Goal: Check status: Check status

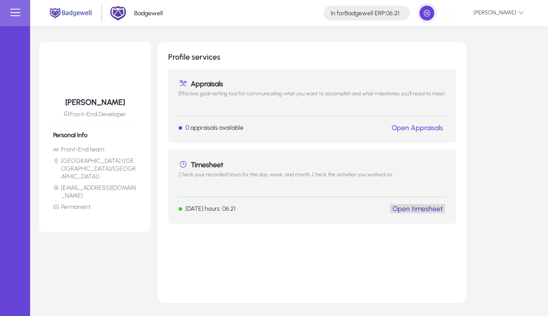
click at [411, 206] on link "Open timesheet" at bounding box center [418, 209] width 51 height 8
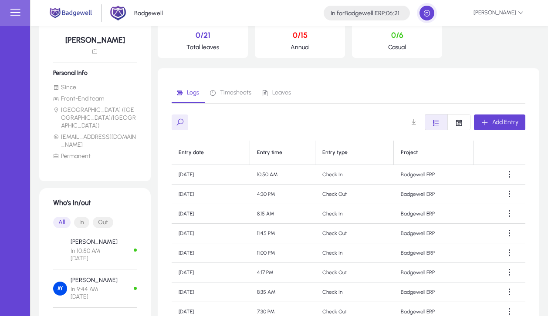
scroll to position [197, 0]
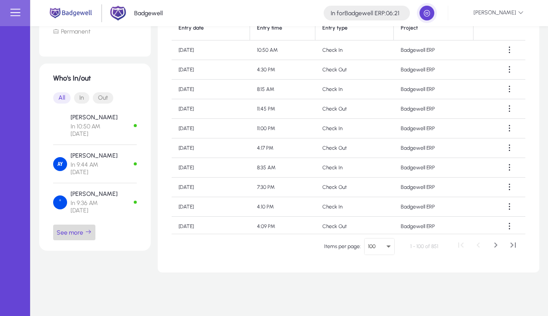
click at [64, 229] on span "See more" at bounding box center [74, 233] width 35 height 8
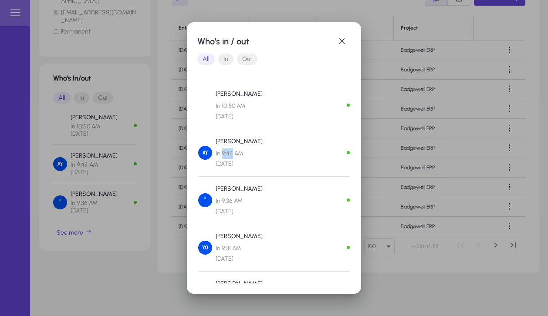
drag, startPoint x: 232, startPoint y: 154, endPoint x: 222, endPoint y: 157, distance: 10.6
click at [222, 157] on span "In 9:44 AM [DATE]" at bounding box center [239, 159] width 47 height 21
drag, startPoint x: 289, startPoint y: 167, endPoint x: 298, endPoint y: 128, distance: 39.8
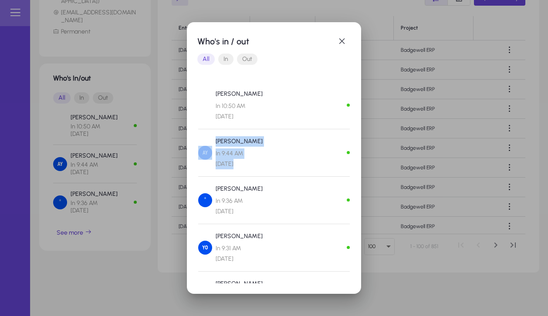
click at [298, 128] on div "[PERSON_NAME] In 10:50 AM [DATE]" at bounding box center [274, 109] width 152 height 41
drag, startPoint x: 298, startPoint y: 128, endPoint x: 286, endPoint y: 170, distance: 44.0
click at [286, 170] on div "[PERSON_NAME] In 9:44 AM [DATE]" at bounding box center [274, 156] width 152 height 41
click at [204, 150] on img at bounding box center [205, 153] width 14 height 14
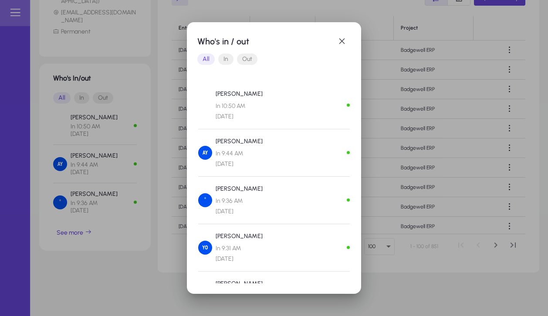
click at [208, 150] on img at bounding box center [205, 153] width 14 height 14
click at [206, 109] on img at bounding box center [205, 105] width 14 height 14
click at [319, 172] on div "[PERSON_NAME] In 9:44 AM [DATE]" at bounding box center [274, 156] width 152 height 41
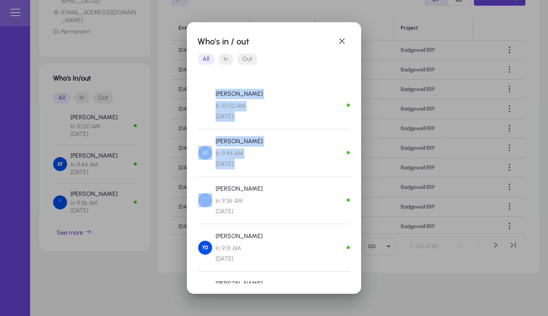
drag, startPoint x: 319, startPoint y: 172, endPoint x: 268, endPoint y: 86, distance: 100.1
click at [268, 86] on mat-dialog-content "[PERSON_NAME] In 10:50 AM [DATE] [PERSON_NAME] In 9:44 AM [DATE] [PERSON_NAME] …" at bounding box center [273, 181] width 153 height 206
drag, startPoint x: 268, startPoint y: 86, endPoint x: 274, endPoint y: 217, distance: 131.8
click at [274, 217] on mat-dialog-content "[PERSON_NAME] In 10:50 AM [DATE] [PERSON_NAME] In 9:44 AM [DATE] [PERSON_NAME] …" at bounding box center [273, 181] width 153 height 206
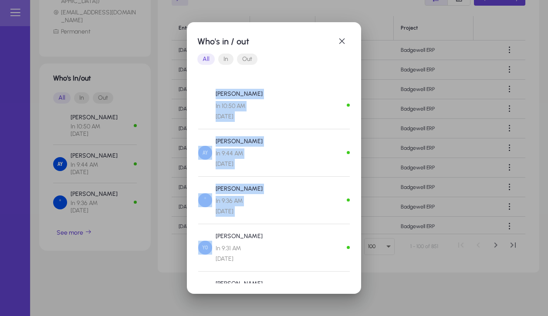
click at [274, 217] on div "[PERSON_NAME][DEMOGRAPHIC_DATA] In 9:36 AM [DATE]" at bounding box center [274, 204] width 152 height 41
drag, startPoint x: 274, startPoint y: 217, endPoint x: 213, endPoint y: 89, distance: 142.3
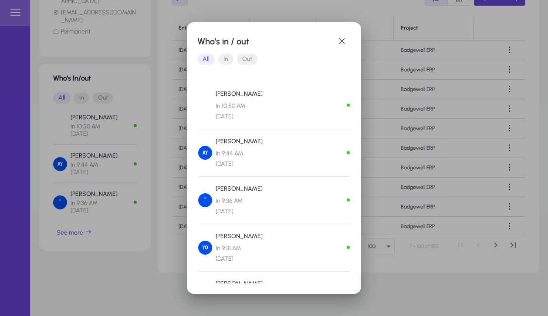
click at [190, 118] on div "Who's in / out All In Out [PERSON_NAME] In 10:50 AM [DATE] [PERSON_NAME] In 9:4…" at bounding box center [274, 158] width 174 height 272
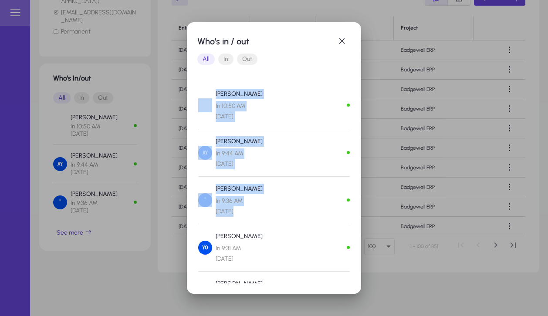
drag, startPoint x: 196, startPoint y: 97, endPoint x: 265, endPoint y: 215, distance: 137.2
click at [265, 215] on div "Who's in / out All In Out [PERSON_NAME] In 10:50 AM [DATE] [PERSON_NAME] In 9:4…" at bounding box center [274, 158] width 174 height 272
click at [265, 215] on div "[PERSON_NAME][DEMOGRAPHIC_DATA] In 9:36 AM [DATE]" at bounding box center [274, 200] width 152 height 33
drag, startPoint x: 265, startPoint y: 215, endPoint x: 200, endPoint y: 88, distance: 142.9
click at [200, 88] on mat-dialog-content "[PERSON_NAME] In 10:50 AM [DATE] [PERSON_NAME] In 9:44 AM [DATE] [PERSON_NAME] …" at bounding box center [273, 181] width 153 height 206
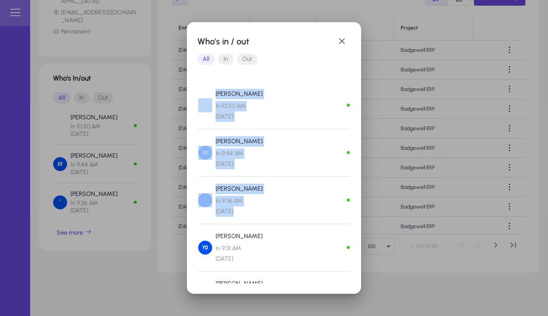
click at [200, 88] on mat-dialog-content "[PERSON_NAME] In 10:50 AM [DATE] [PERSON_NAME] In 9:44 AM [DATE] [PERSON_NAME] …" at bounding box center [273, 181] width 153 height 206
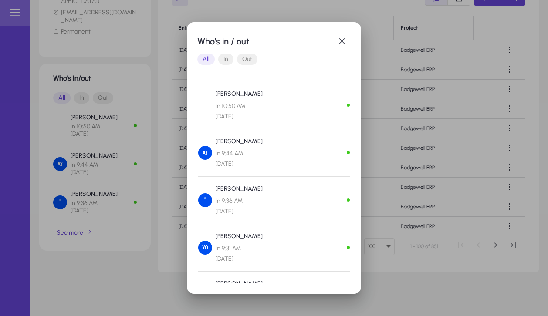
click at [203, 105] on img at bounding box center [205, 105] width 14 height 14
click at [208, 201] on img at bounding box center [205, 201] width 14 height 14
click at [339, 40] on span "button" at bounding box center [341, 41] width 17 height 17
